Goal: Browse casually: Explore the website without a specific task or goal

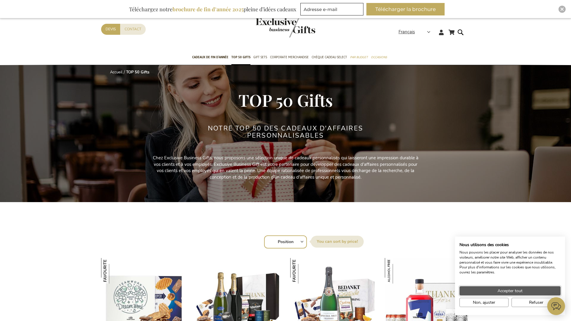
click at [510, 291] on span "Accepter tout" at bounding box center [509, 291] width 25 height 6
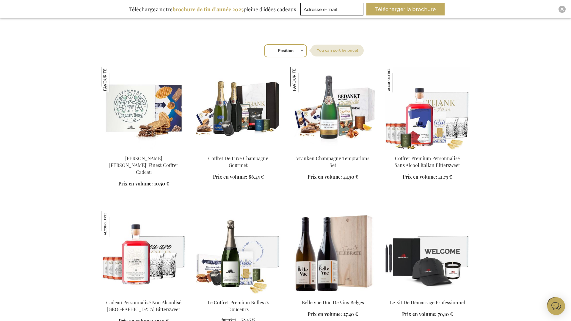
scroll to position [1, 0]
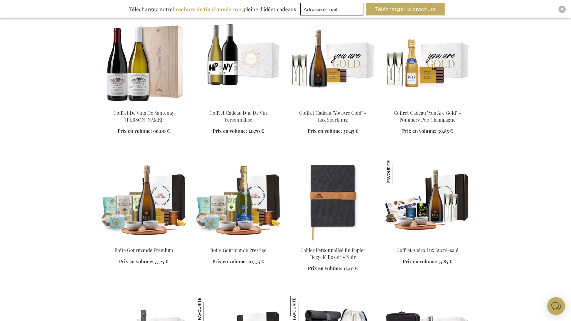
scroll to position [1535, 0]
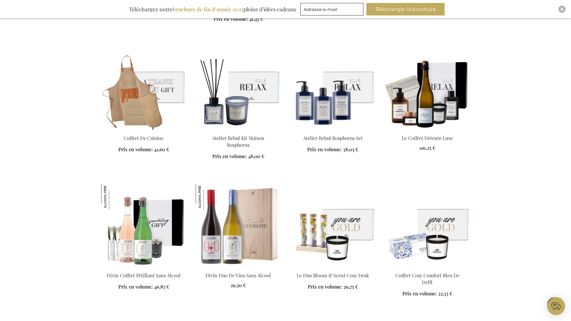
scroll to position [463, 0]
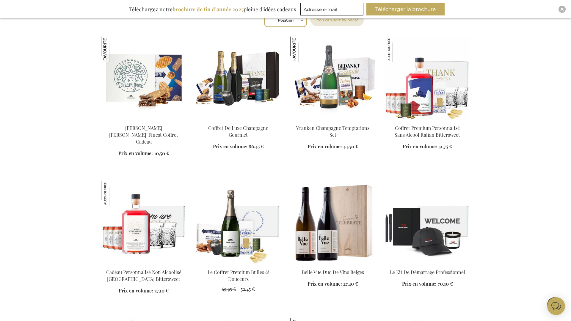
scroll to position [10, 0]
